Goal: Task Accomplishment & Management: Use online tool/utility

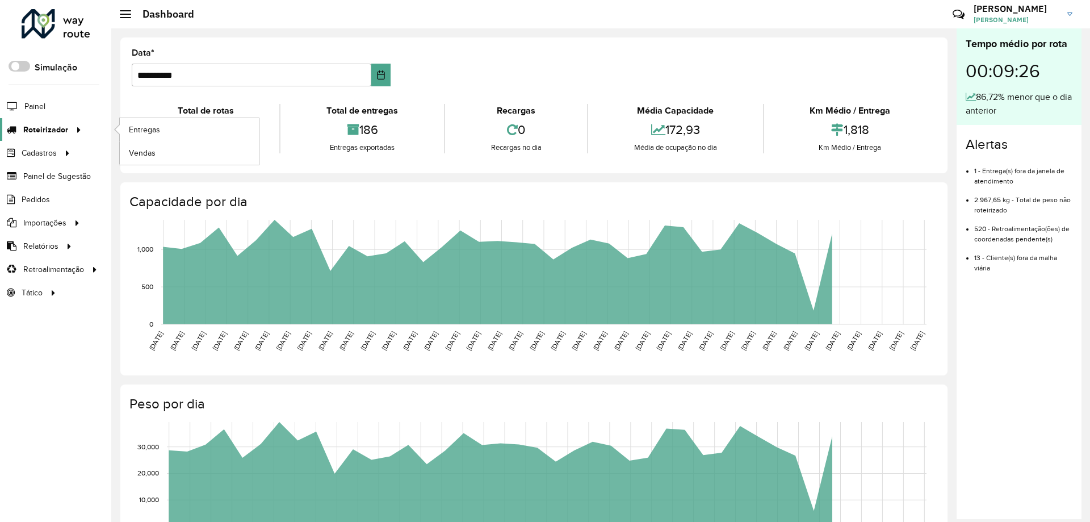
click at [61, 129] on span "Roteirizador" at bounding box center [45, 130] width 45 height 12
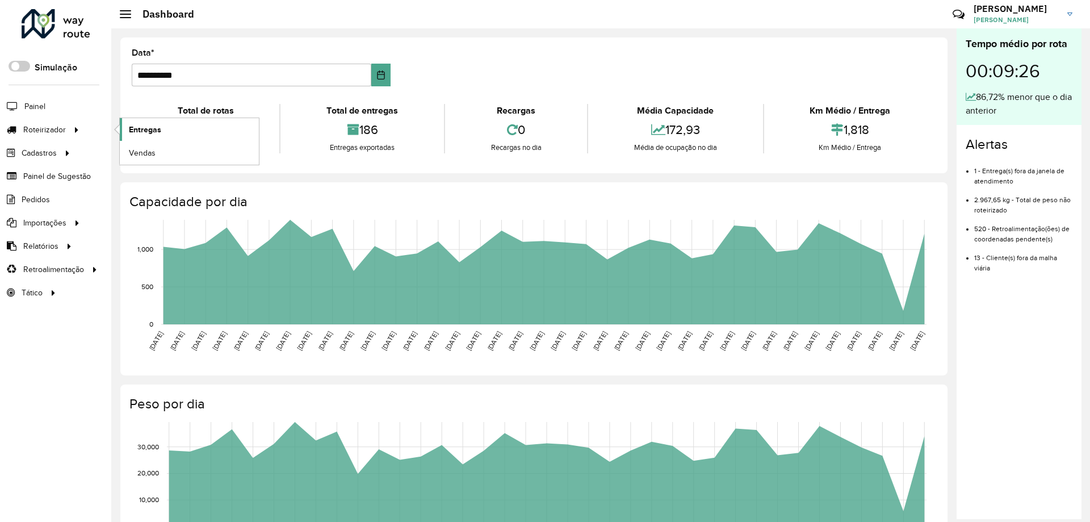
click at [152, 127] on span "Entregas" at bounding box center [145, 130] width 32 height 12
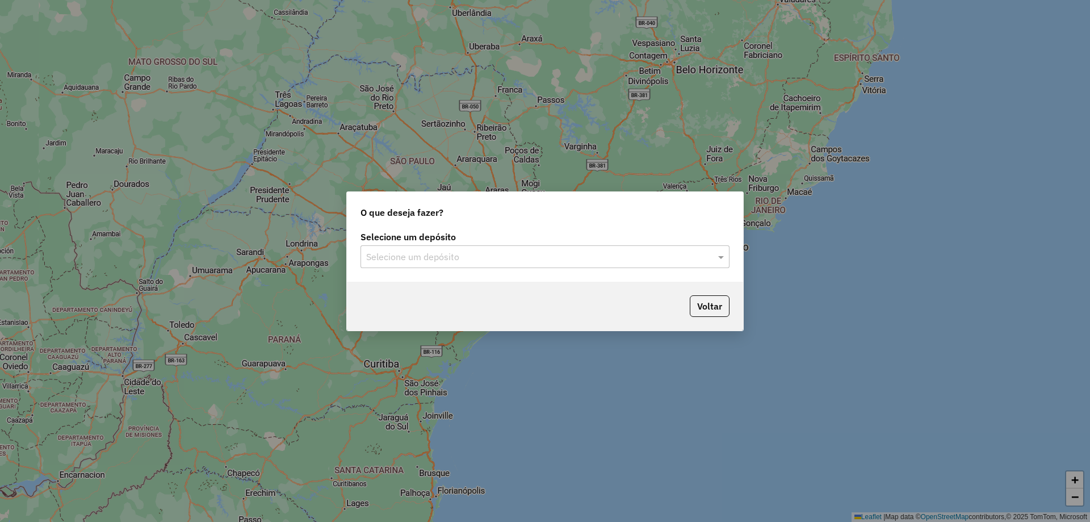
click at [456, 262] on input "text" at bounding box center [533, 257] width 335 height 14
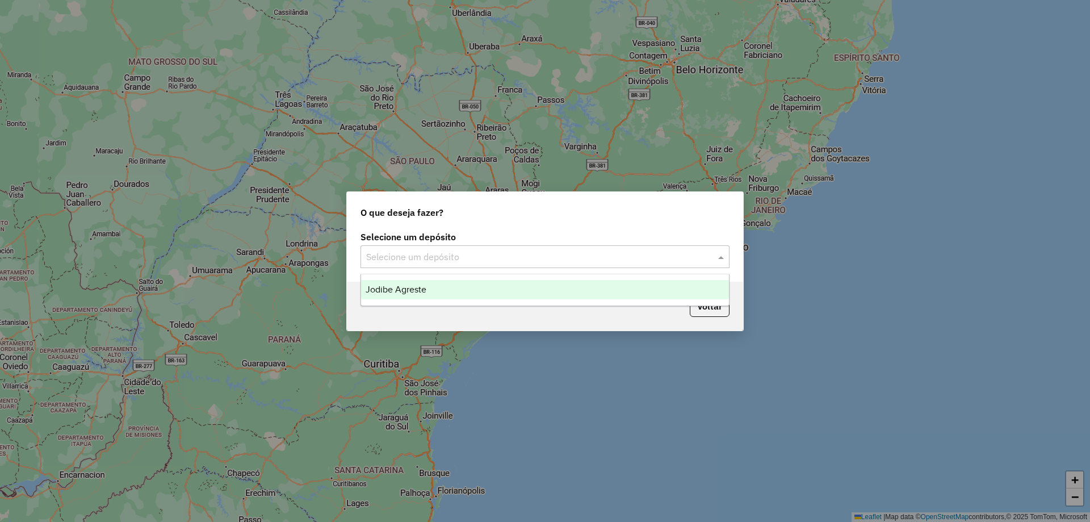
click at [438, 290] on div "Jodibe Agreste" at bounding box center [545, 289] width 368 height 19
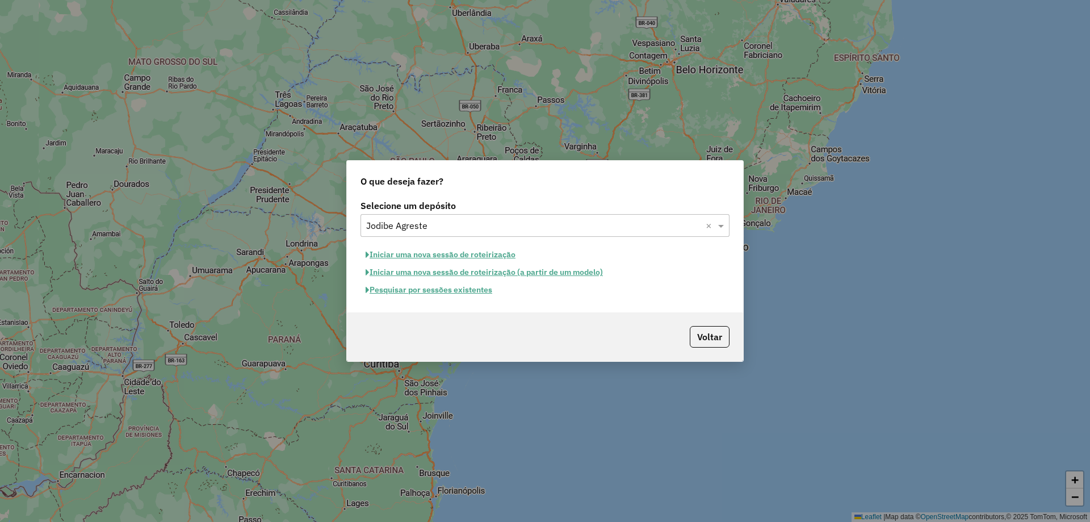
click at [473, 290] on button "Pesquisar por sessões existentes" at bounding box center [428, 290] width 137 height 18
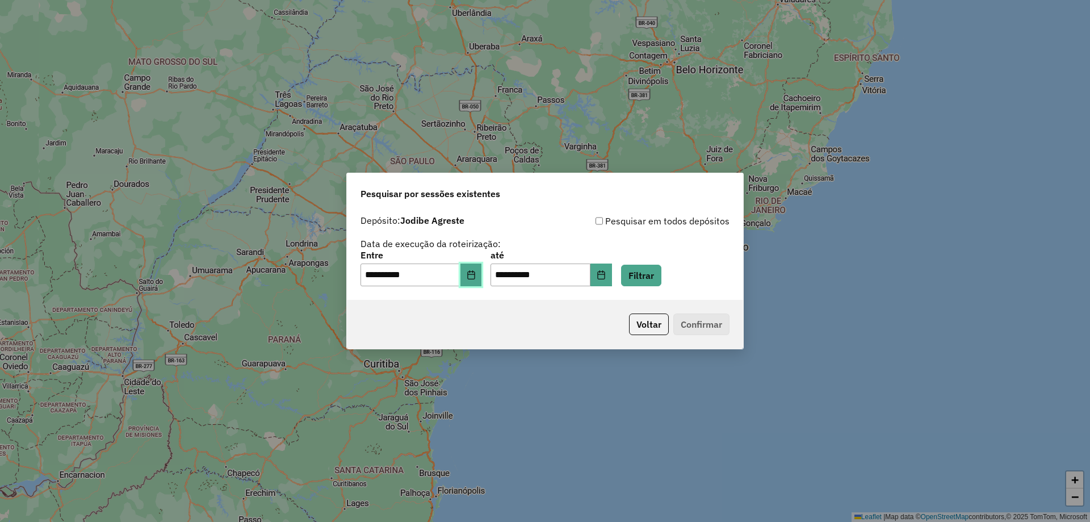
click at [475, 274] on icon "Choose Date" at bounding box center [470, 274] width 7 height 9
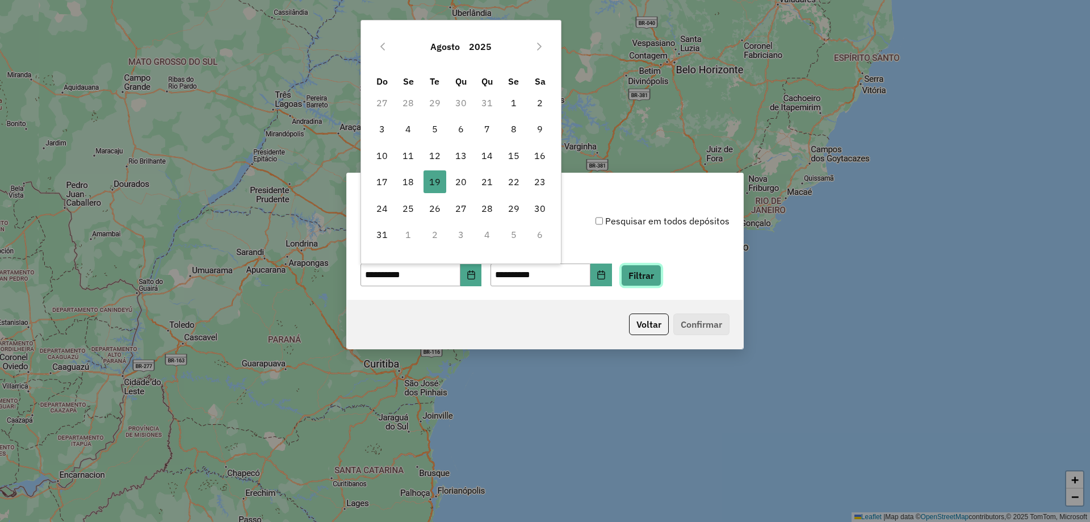
click at [656, 275] on button "Filtrar" at bounding box center [641, 276] width 40 height 22
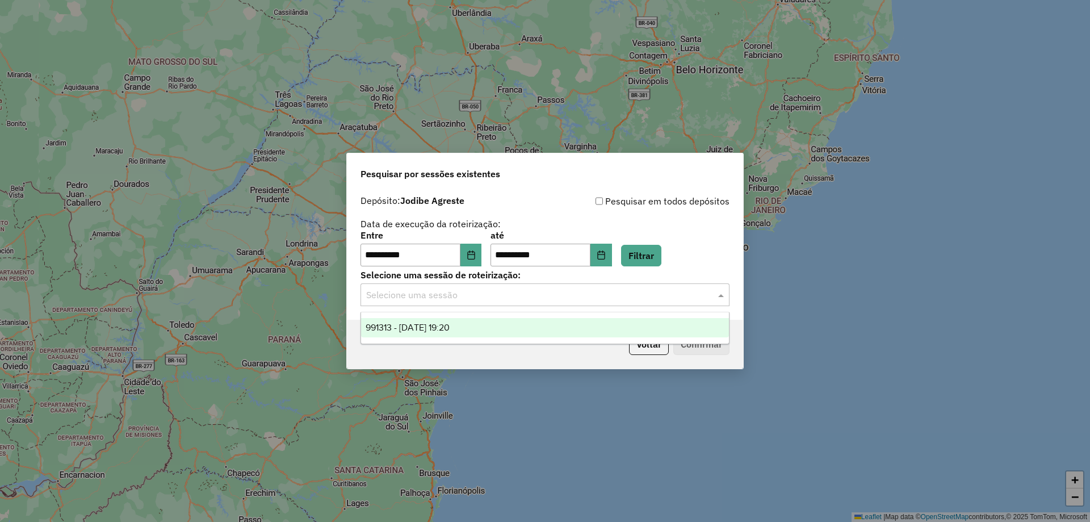
click at [458, 298] on input "text" at bounding box center [533, 295] width 335 height 14
click at [450, 325] on span "991313 - [DATE] 19:20" at bounding box center [408, 327] width 84 height 10
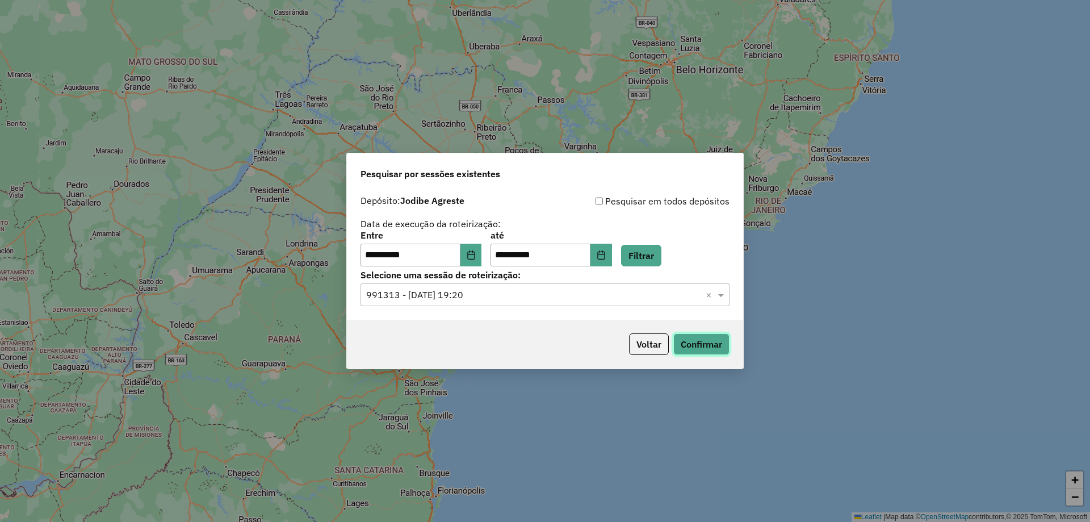
click at [702, 343] on button "Confirmar" at bounding box center [701, 344] width 56 height 22
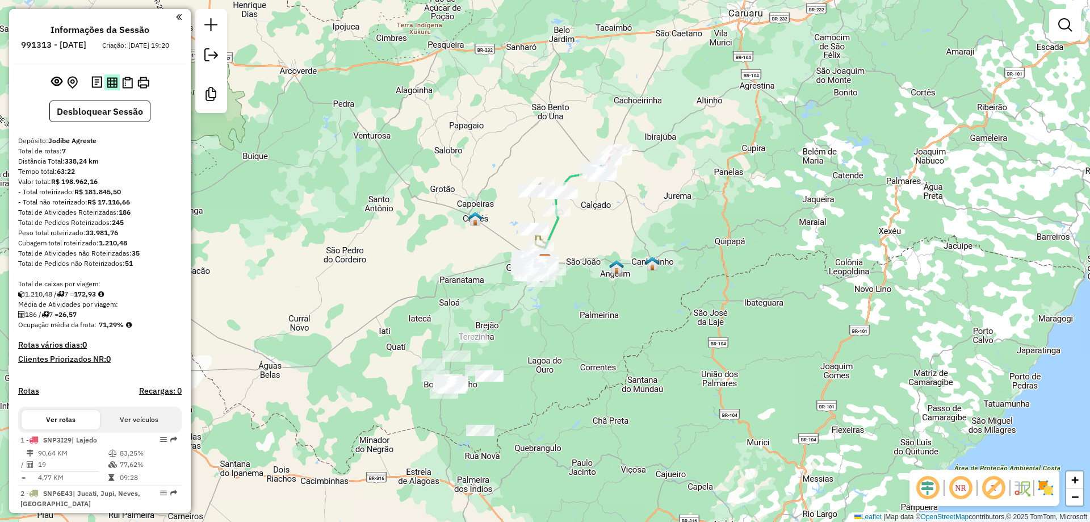
click at [108, 88] on img at bounding box center [112, 82] width 11 height 11
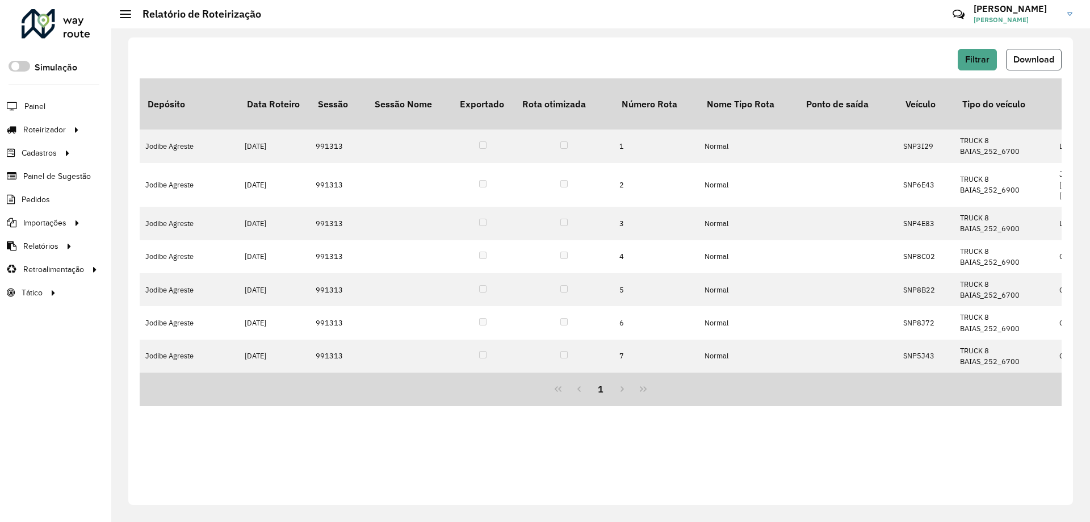
click at [1041, 59] on span "Download" at bounding box center [1033, 59] width 41 height 10
